Goal: Task Accomplishment & Management: Use online tool/utility

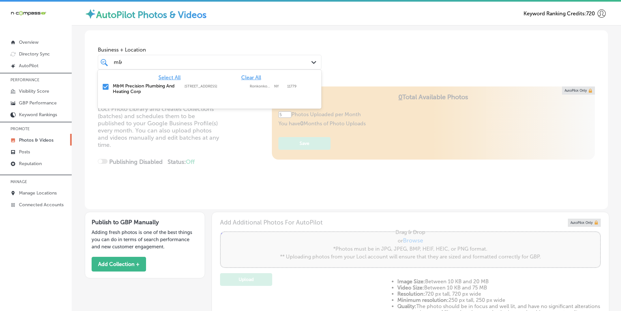
click at [128, 60] on div "m& m&" at bounding box center [200, 62] width 174 height 9
click at [105, 85] on input "checkbox" at bounding box center [106, 87] width 8 height 8
type input "m"
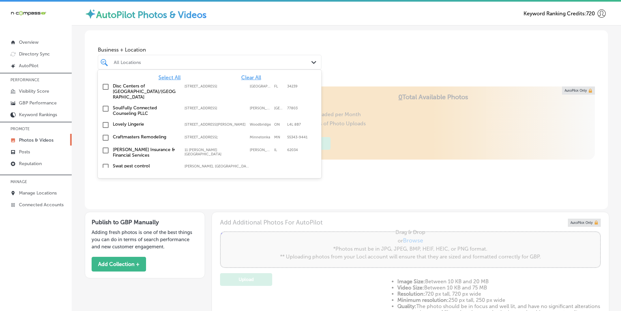
click at [128, 59] on div "All Locations" at bounding box center [213, 62] width 198 height 6
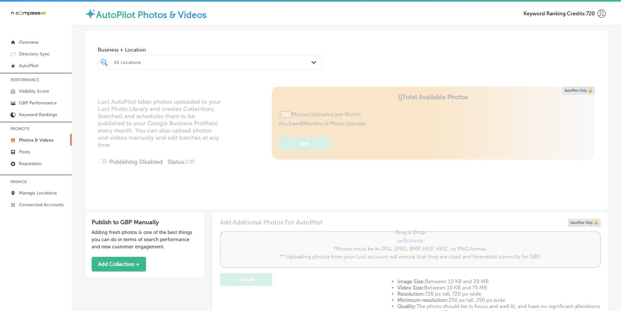
type input "0"
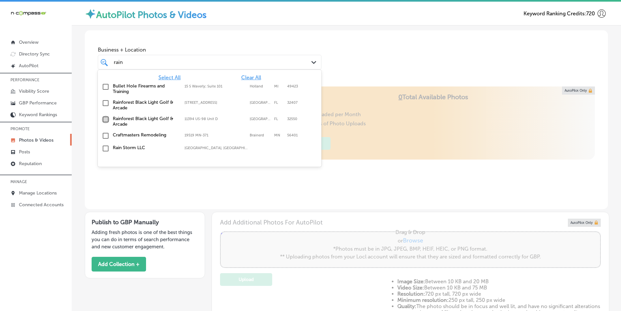
click at [106, 119] on input "checkbox" at bounding box center [106, 119] width 8 height 8
type input "rain"
click at [356, 56] on div "Business + Location option 11394 US-98 Unit D, selected. option 11394 US-98 Uni…" at bounding box center [346, 55] width 523 height 50
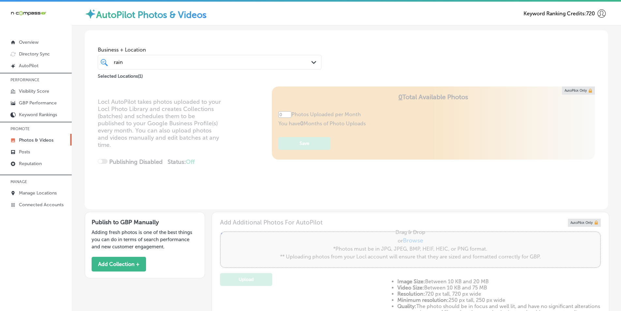
type input "5"
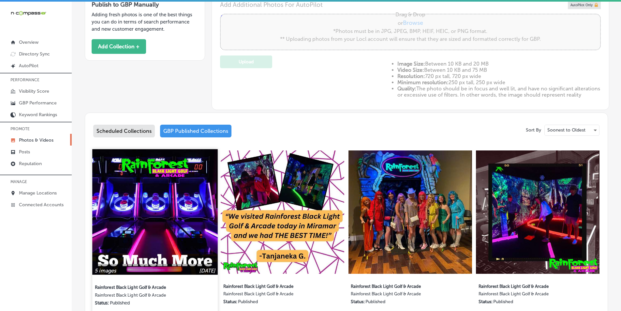
scroll to position [228, 0]
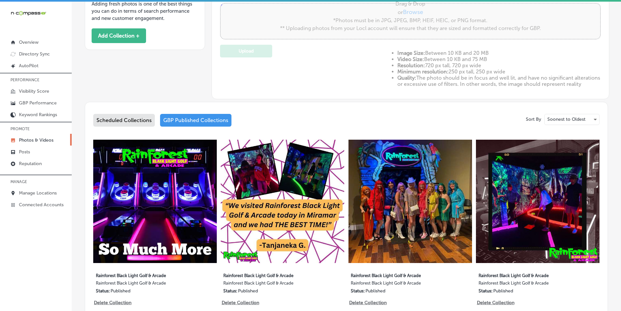
click at [189, 123] on div "GBP Published Collections" at bounding box center [195, 120] width 71 height 13
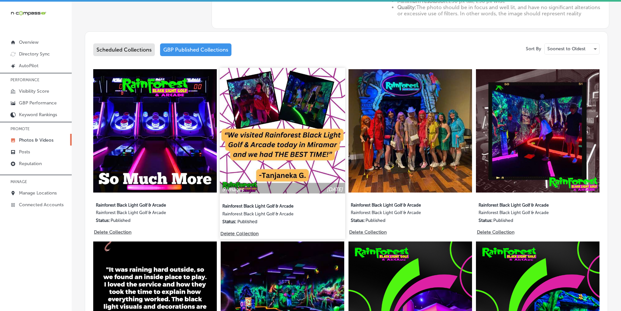
scroll to position [326, 0]
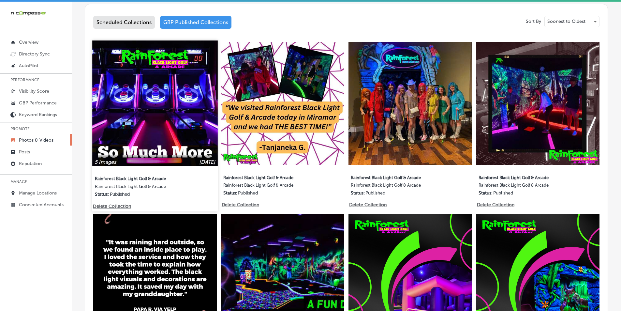
click at [177, 128] on img at bounding box center [154, 102] width 125 height 125
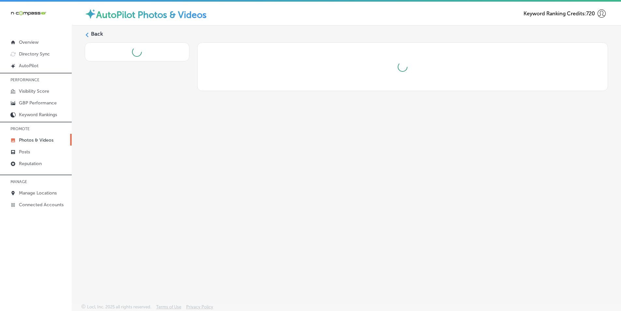
click at [177, 128] on div "Back" at bounding box center [346, 148] width 549 height 247
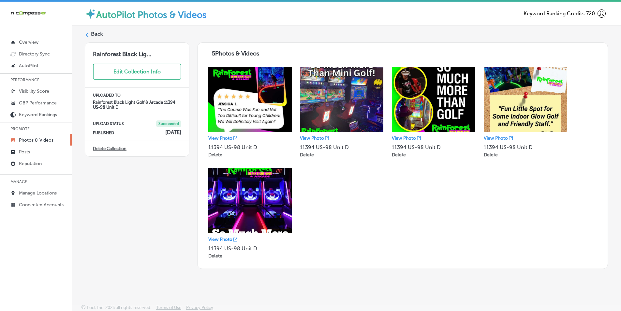
scroll to position [1, 0]
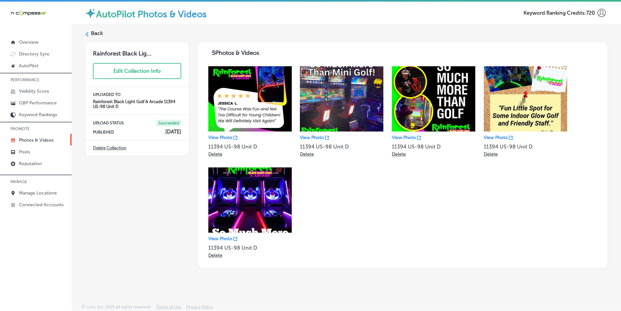
click at [89, 32] on div at bounding box center [87, 34] width 5 height 5
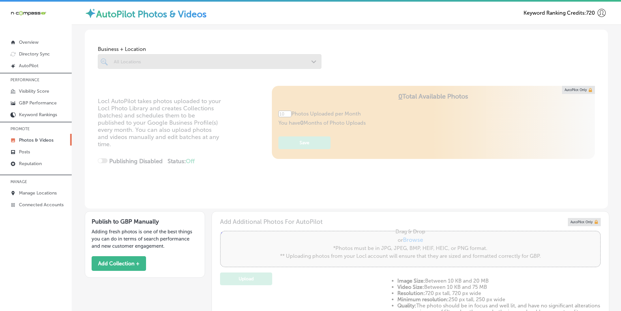
type input "5"
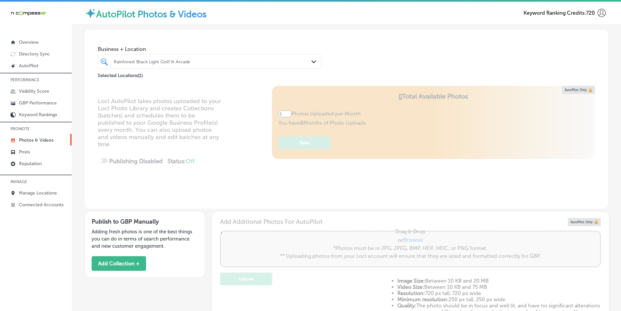
click at [202, 60] on div "Rainforest Black Light Golf & Arcade" at bounding box center [213, 62] width 198 height 6
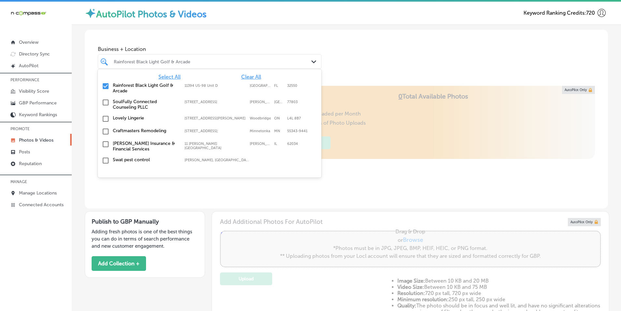
click at [105, 85] on input "checkbox" at bounding box center [106, 86] width 8 height 8
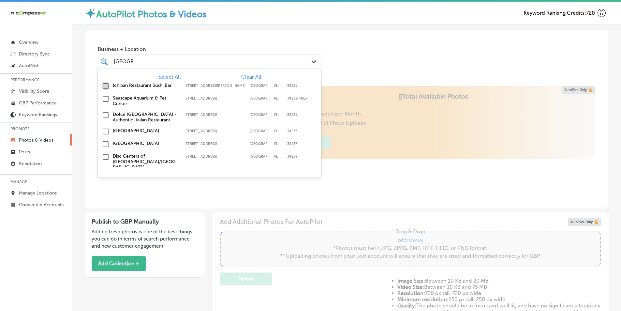
click at [106, 86] on input "checkbox" at bounding box center [106, 86] width 8 height 8
type input "[GEOGRAPHIC_DATA]"
click at [297, 61] on div "sarasota [GEOGRAPHIC_DATA]" at bounding box center [209, 61] width 198 height 10
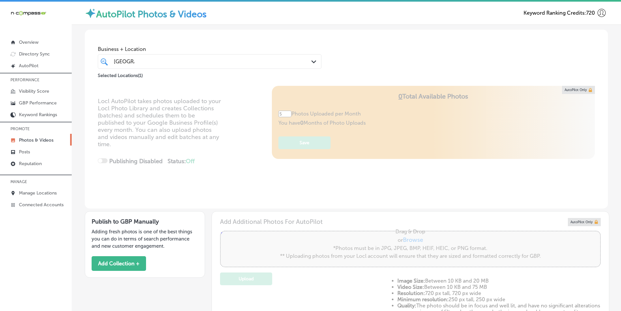
click at [338, 64] on div "Business + Location sarasota [GEOGRAPHIC_DATA] Path Created with Sketch. Select…" at bounding box center [346, 55] width 523 height 50
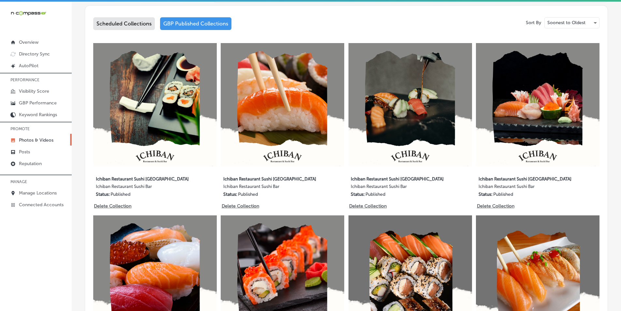
scroll to position [327, 0]
